Goal: Information Seeking & Learning: Learn about a topic

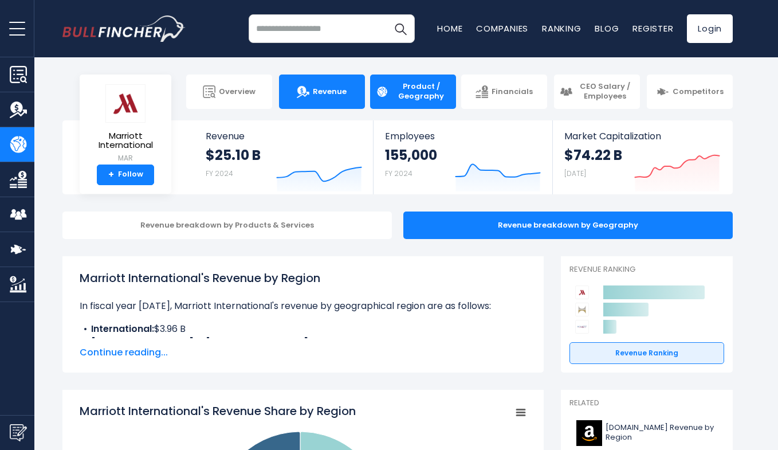
click at [330, 94] on span "Revenue" at bounding box center [330, 92] width 34 height 10
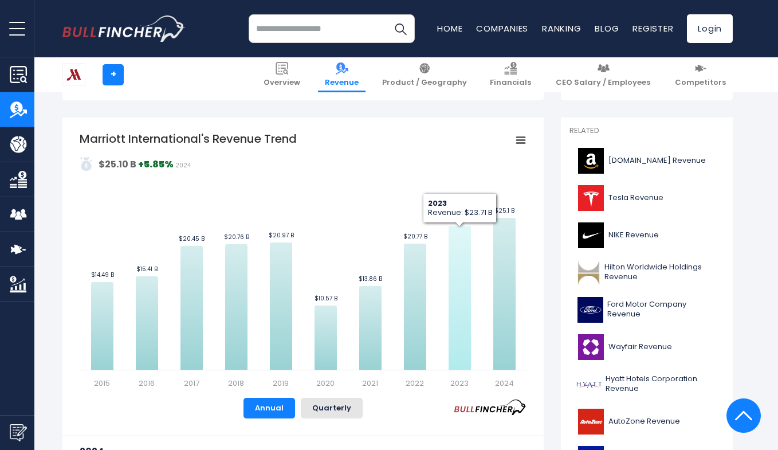
scroll to position [233, 0]
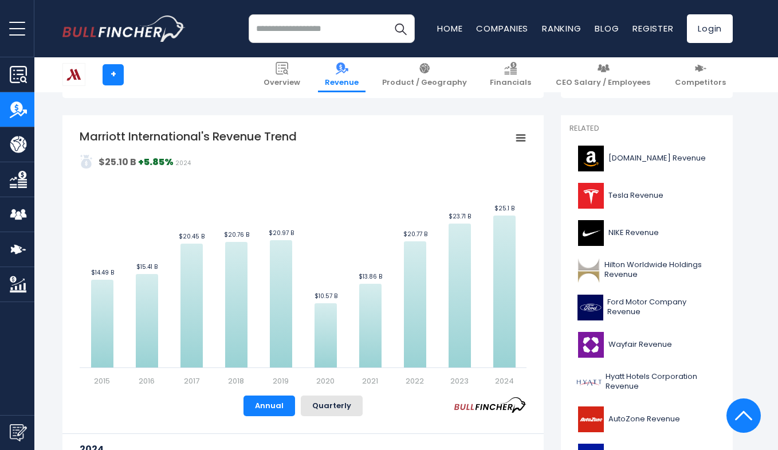
drag, startPoint x: 340, startPoint y: 179, endPoint x: 389, endPoint y: 119, distance: 77.4
click at [389, 119] on div "Marriott International's Revenue Trend Created with Highcharts 12.1.2 Values Ch…" at bounding box center [302, 323] width 481 height 417
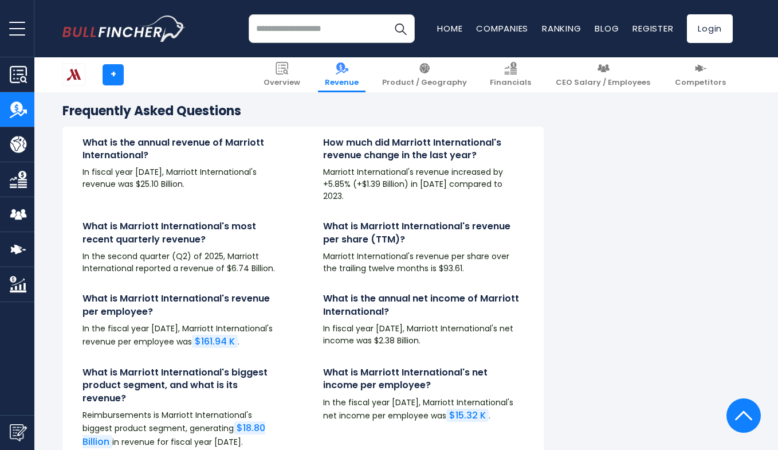
scroll to position [2702, 0]
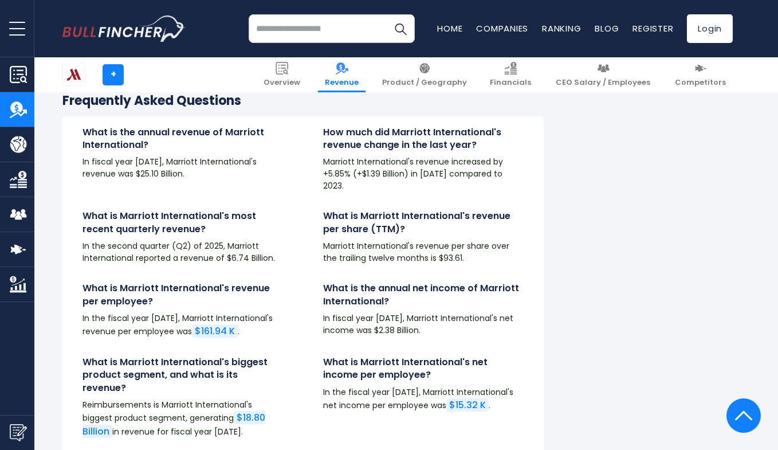
click at [315, 422] on div "What is Marriott International's net income per employee? In the fiscal year 20…" at bounding box center [423, 402] width 241 height 92
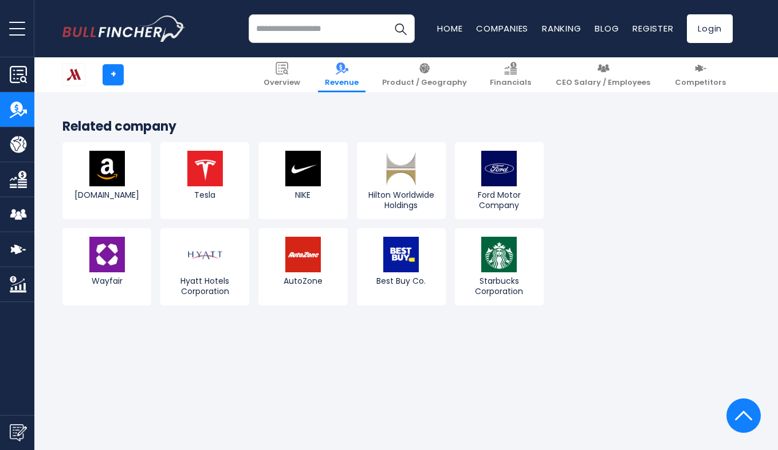
scroll to position [3096, 0]
